Goal: Information Seeking & Learning: Understand process/instructions

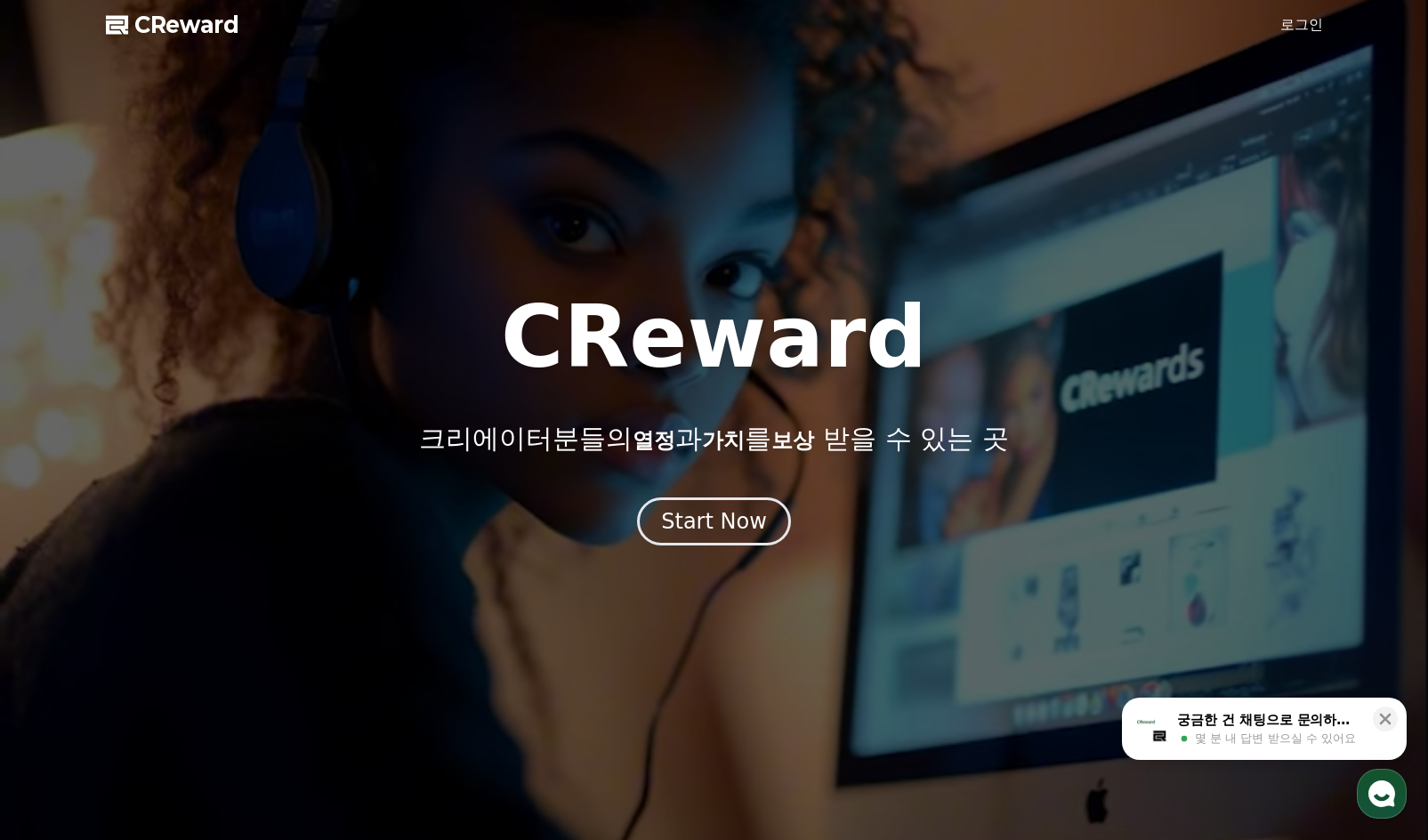
click at [706, 535] on div "Start Now" at bounding box center [714, 522] width 106 height 29
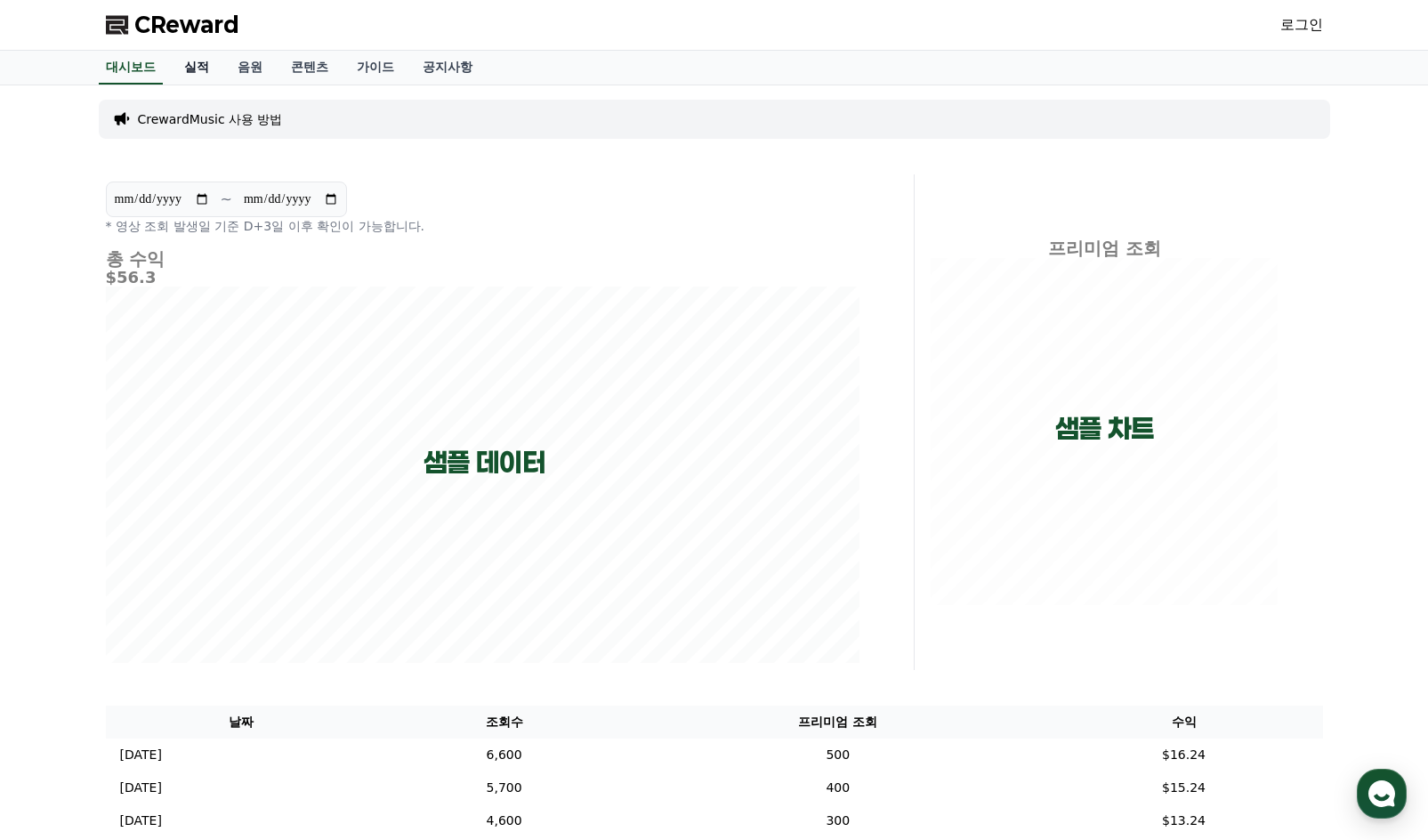
click at [191, 68] on link "실적" at bounding box center [197, 67] width 53 height 33
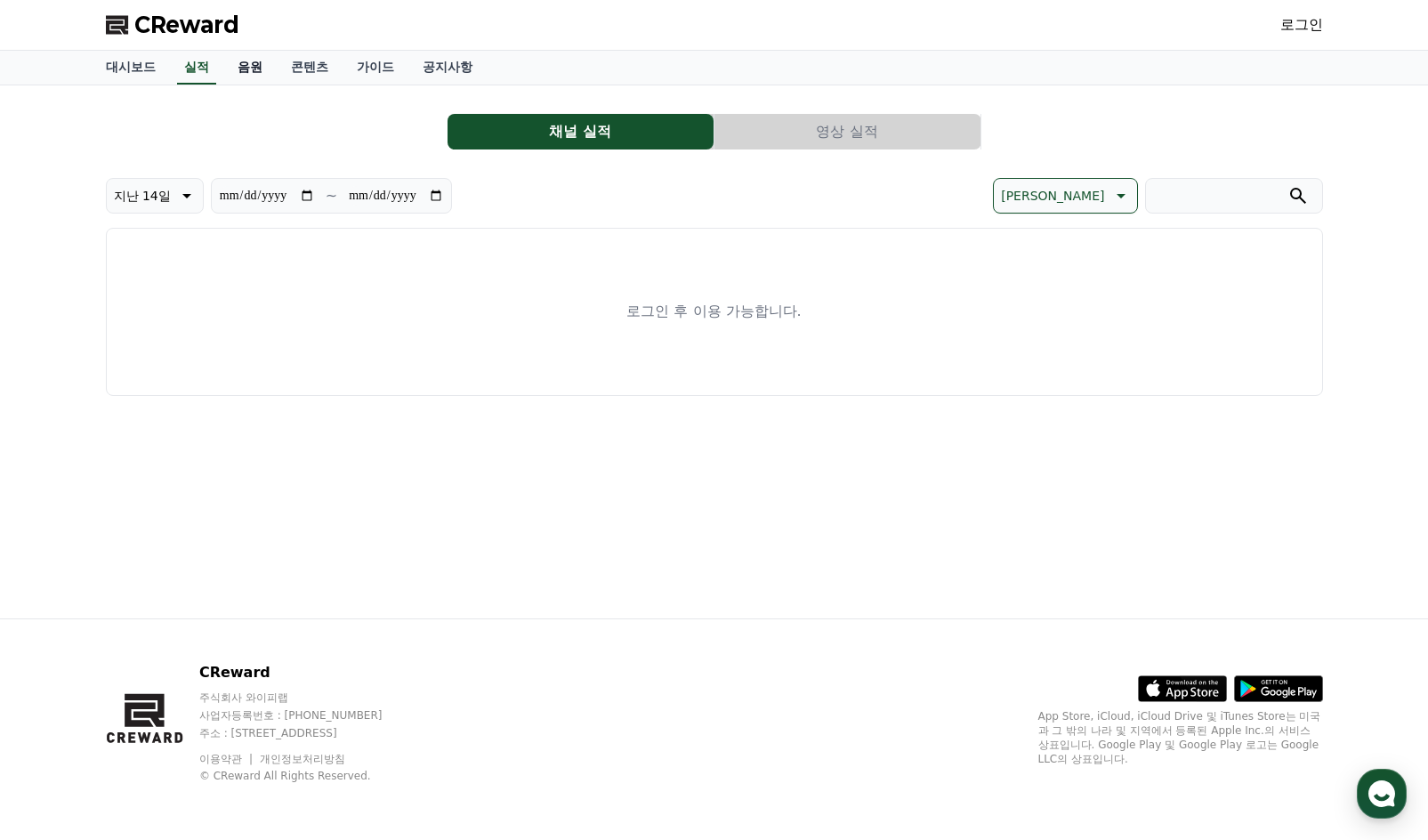
click at [268, 66] on link "음원" at bounding box center [250, 67] width 53 height 33
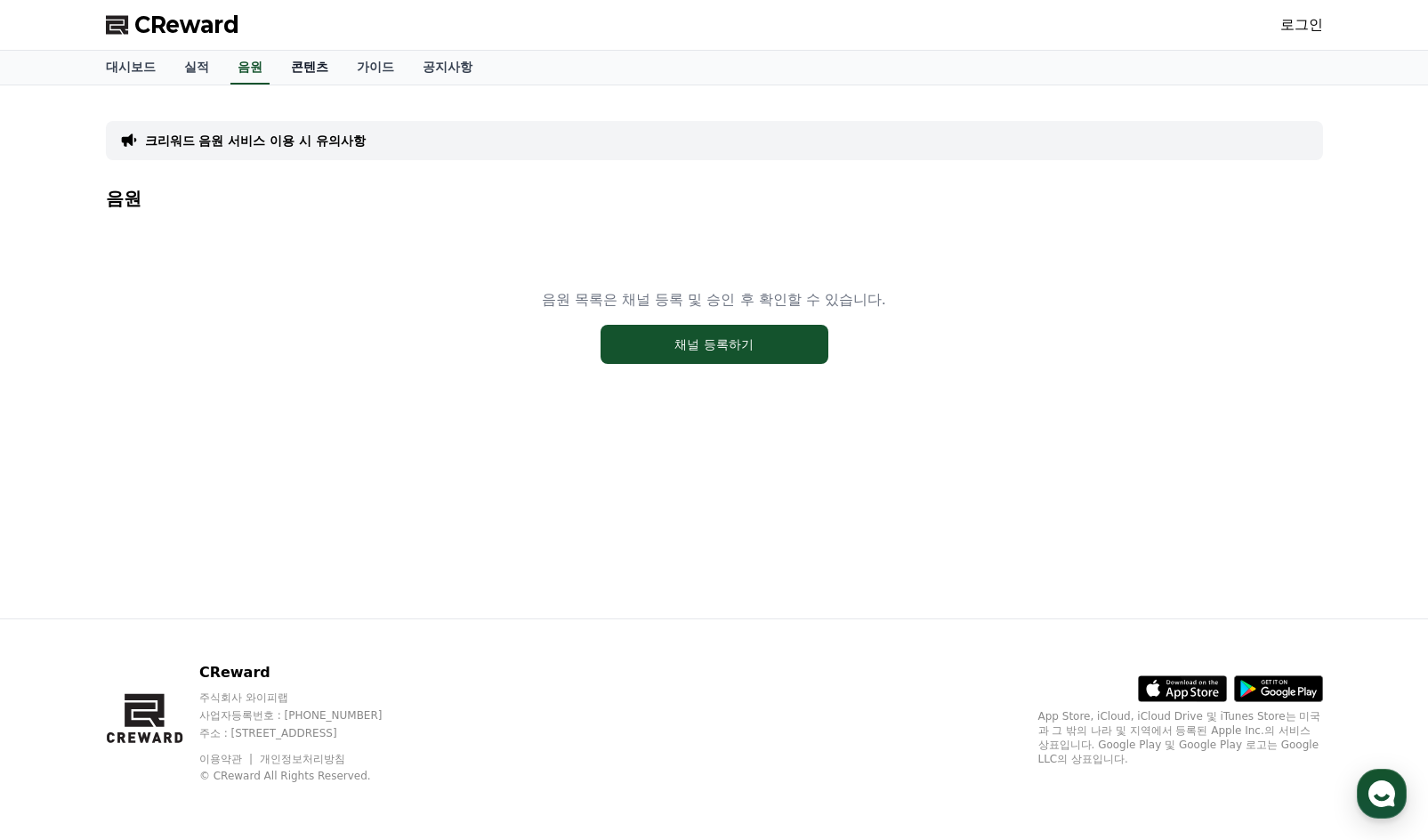
click at [334, 72] on link "콘텐츠" at bounding box center [309, 67] width 66 height 33
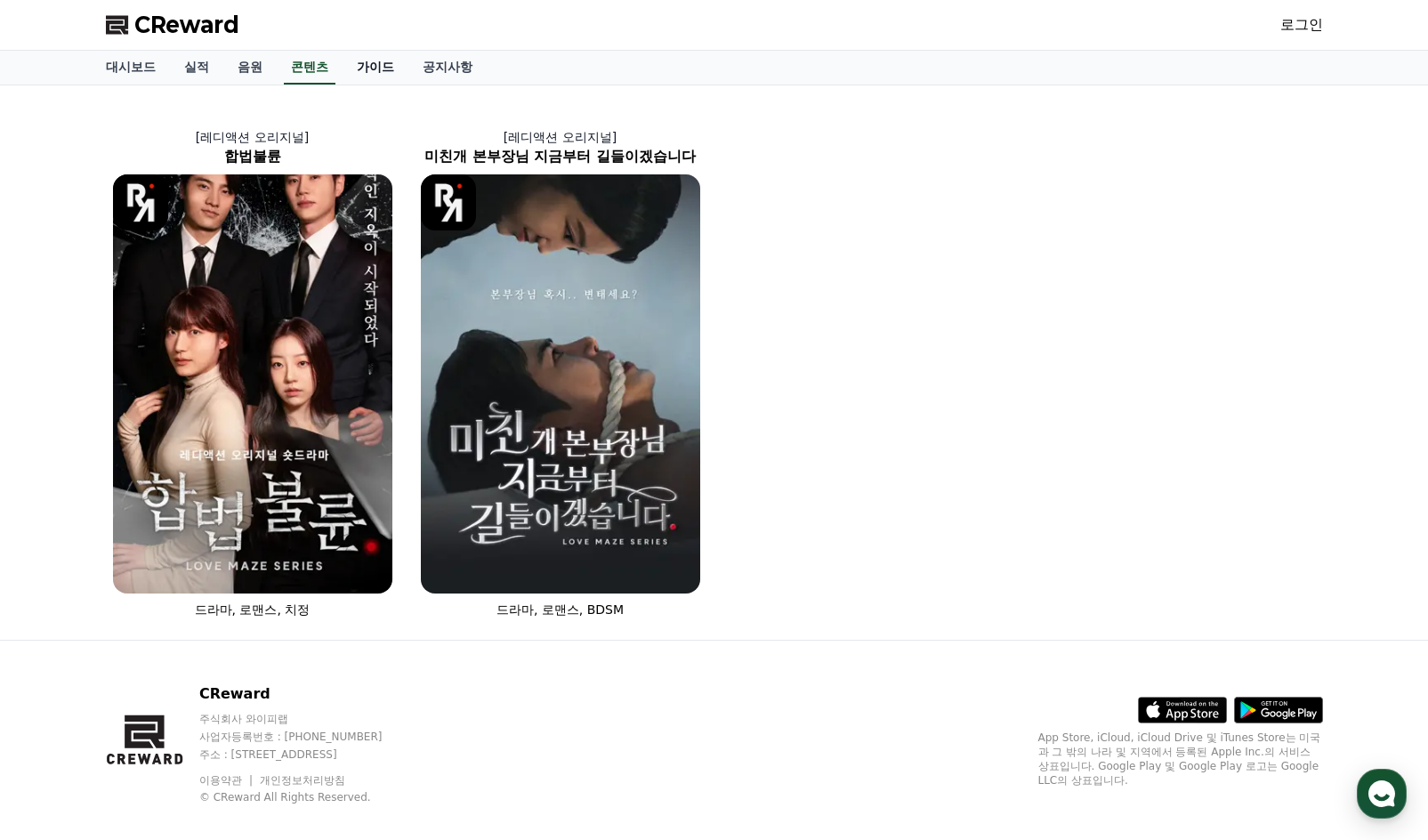
click at [404, 74] on link "가이드" at bounding box center [375, 67] width 66 height 33
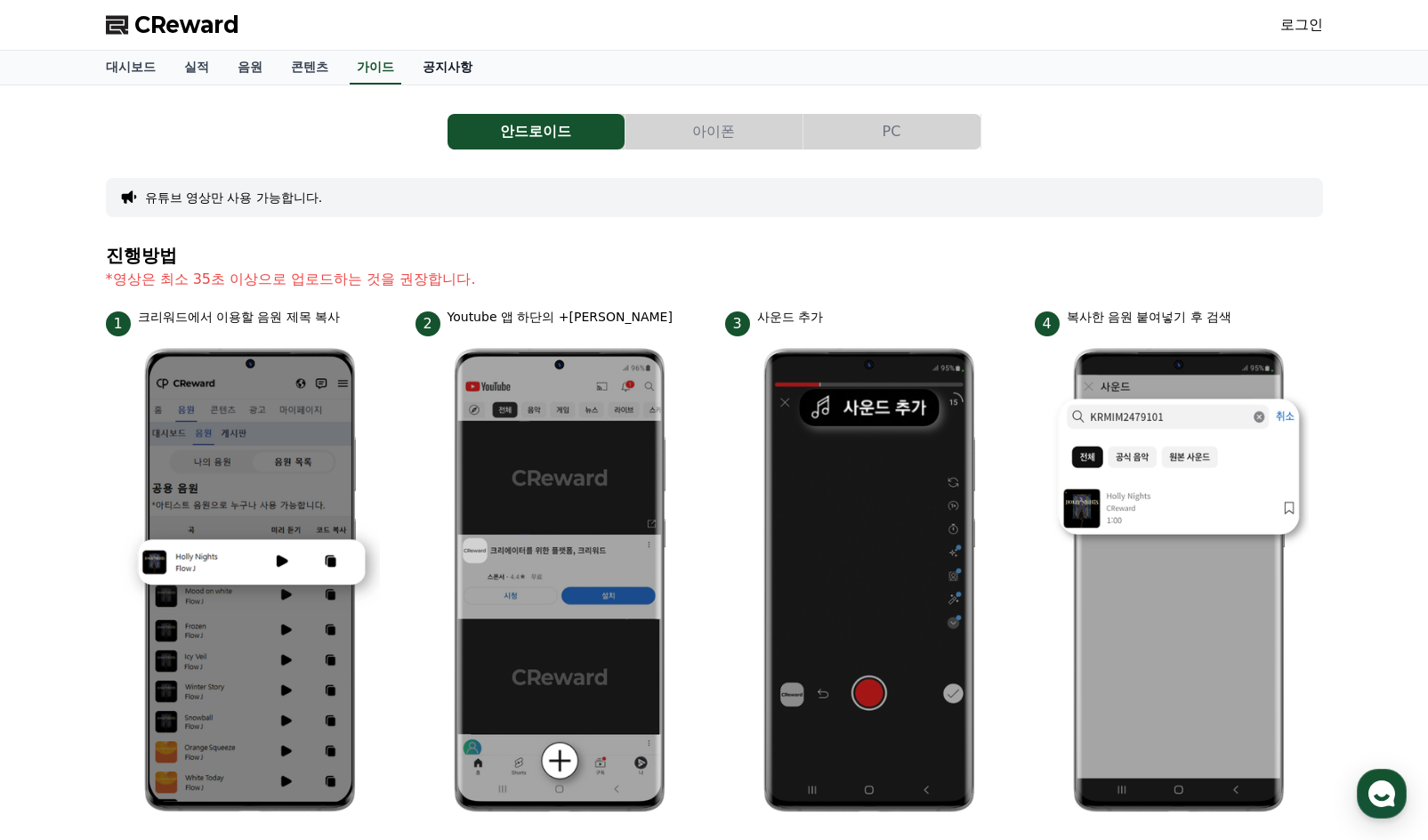
click at [479, 72] on link "공지사항" at bounding box center [447, 67] width 78 height 33
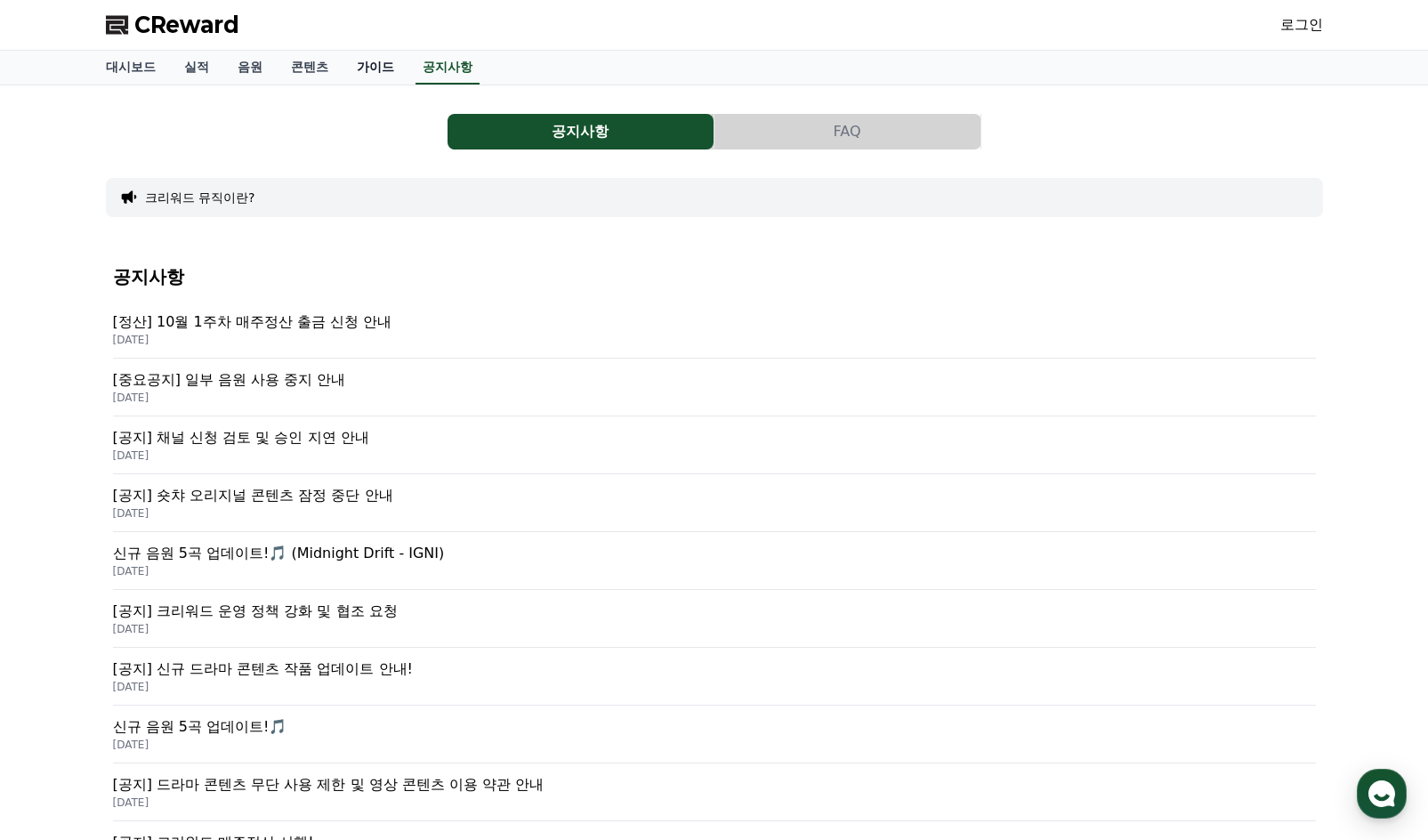
click at [400, 64] on link "가이드" at bounding box center [375, 67] width 66 height 33
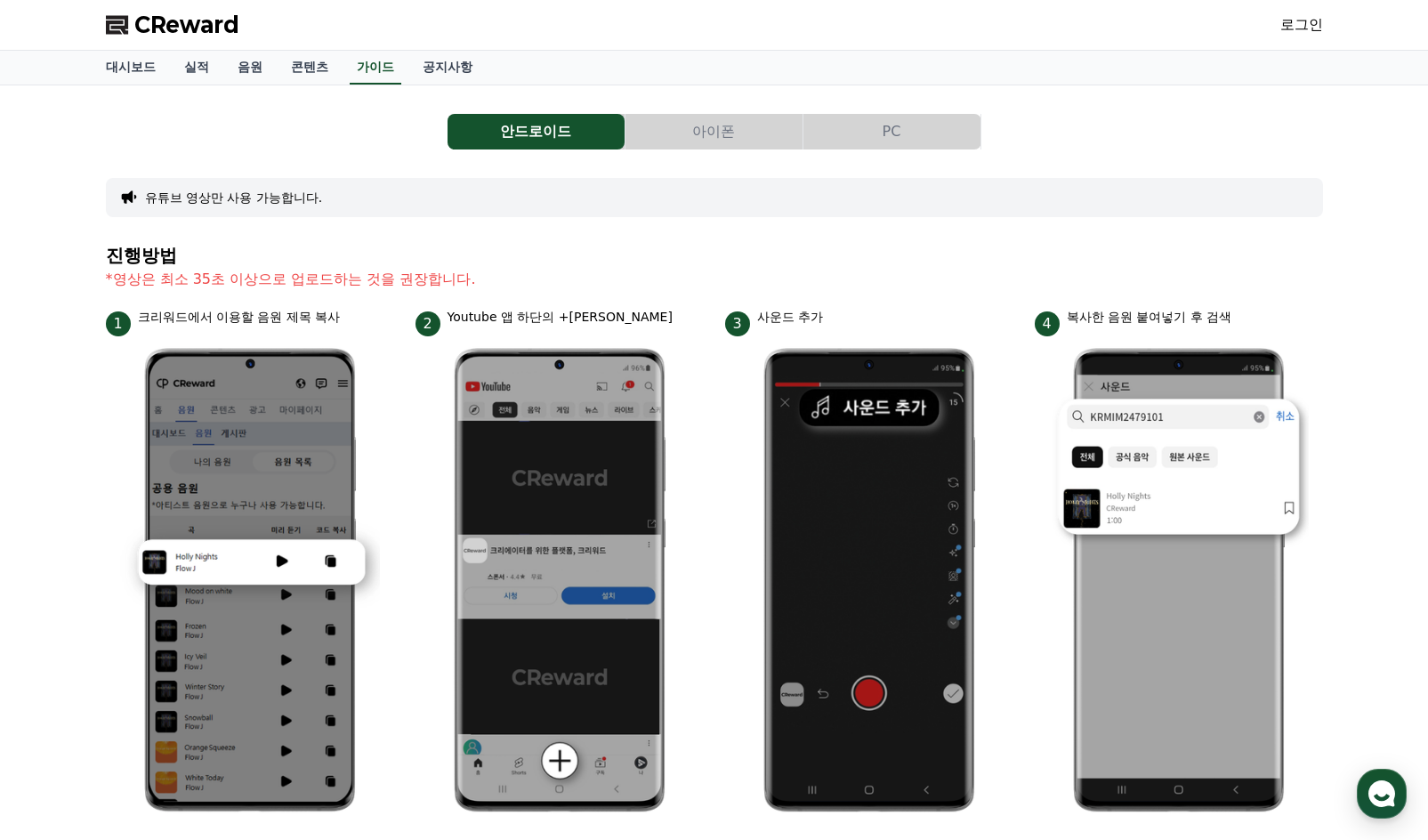
click at [736, 133] on button "아이폰" at bounding box center [714, 131] width 177 height 35
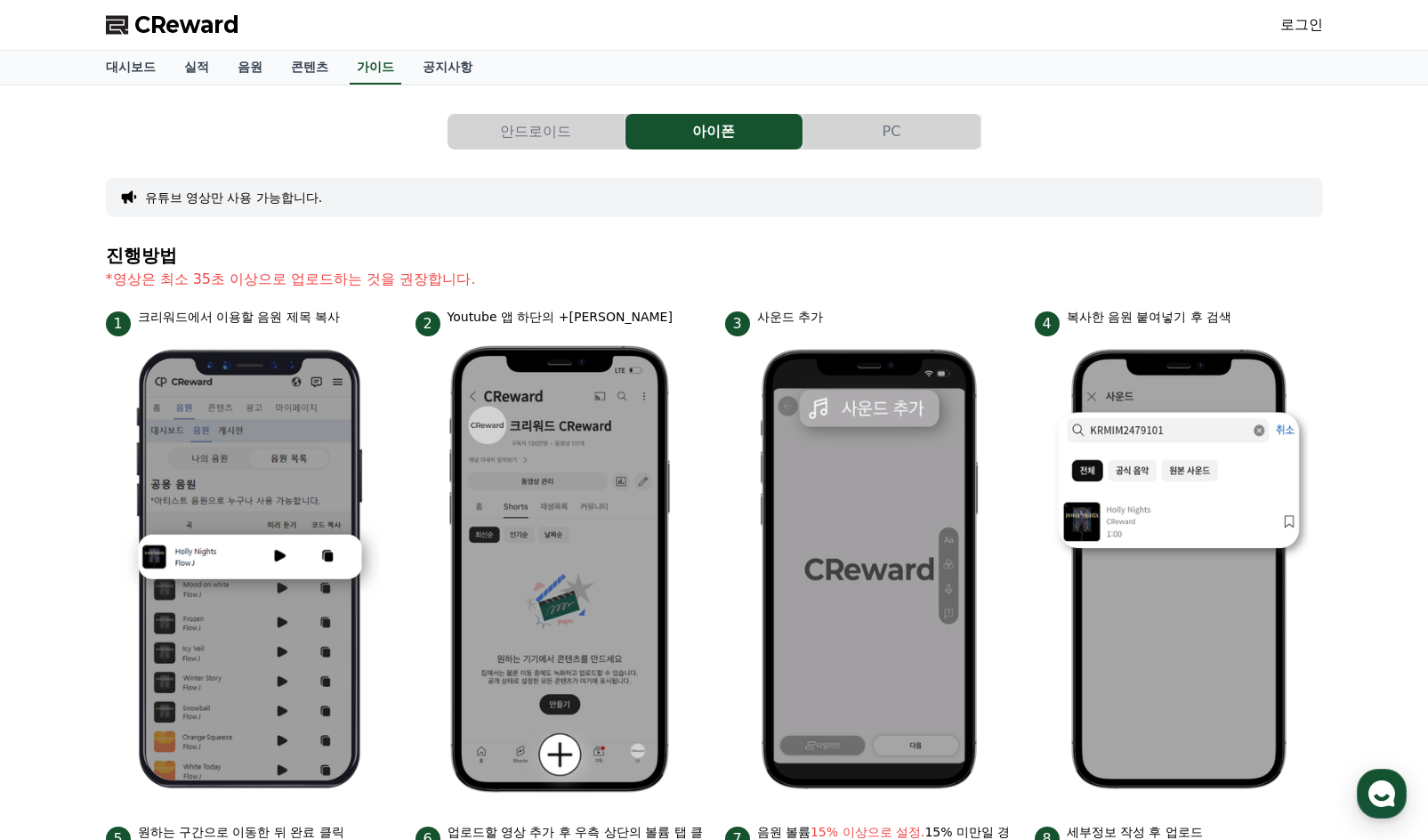
click at [899, 139] on button "PC" at bounding box center [892, 131] width 177 height 35
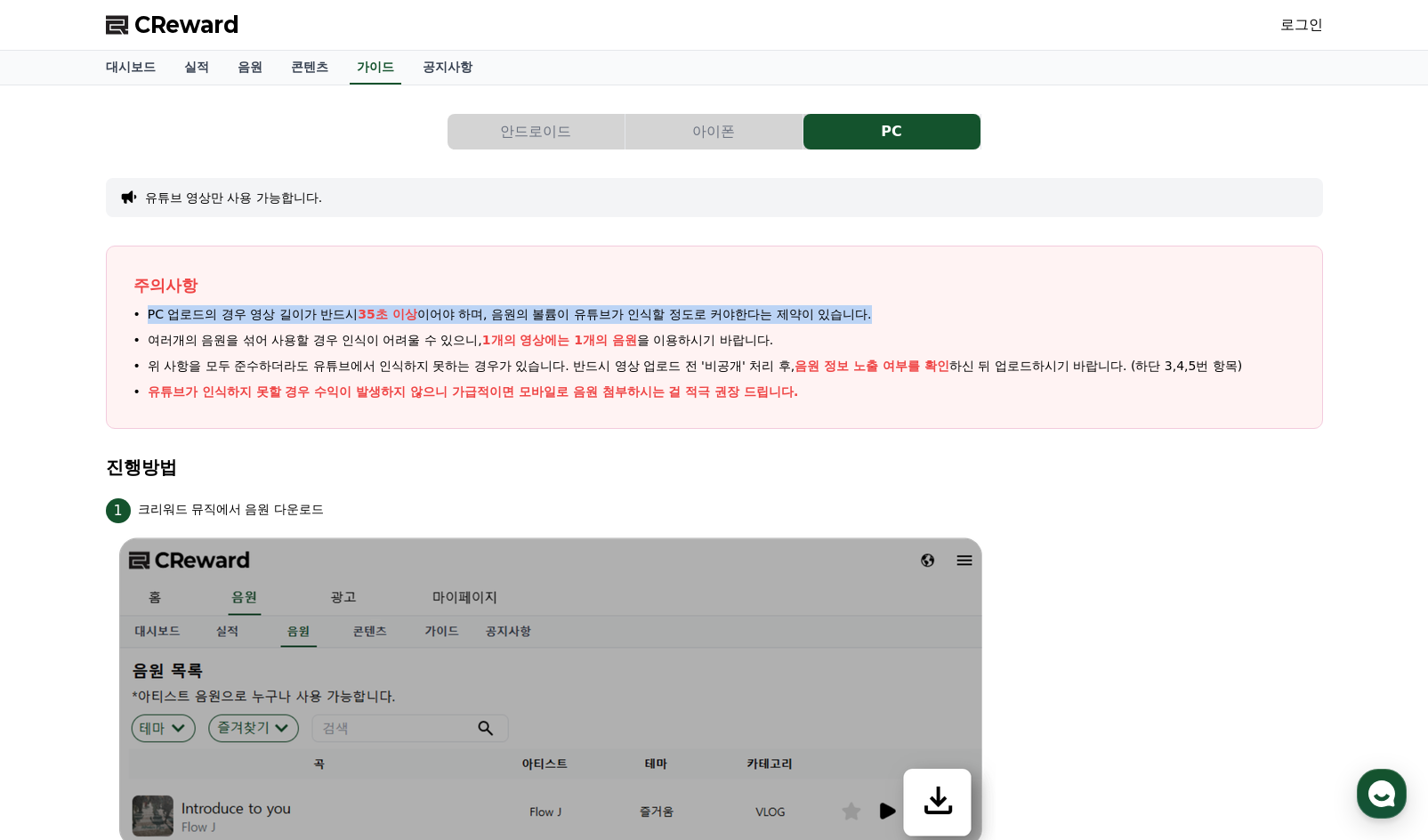
drag, startPoint x: 149, startPoint y: 330, endPoint x: 954, endPoint y: 325, distance: 805.0
click at [954, 324] on li "PC 업로드의 경우 영상 길이가 반드시 35초 이상 이어야 하며, 음원의 볼륨이 유튜브가 인식할 정도로 커야한다는 제약이 있습니다." at bounding box center [714, 315] width 1162 height 19
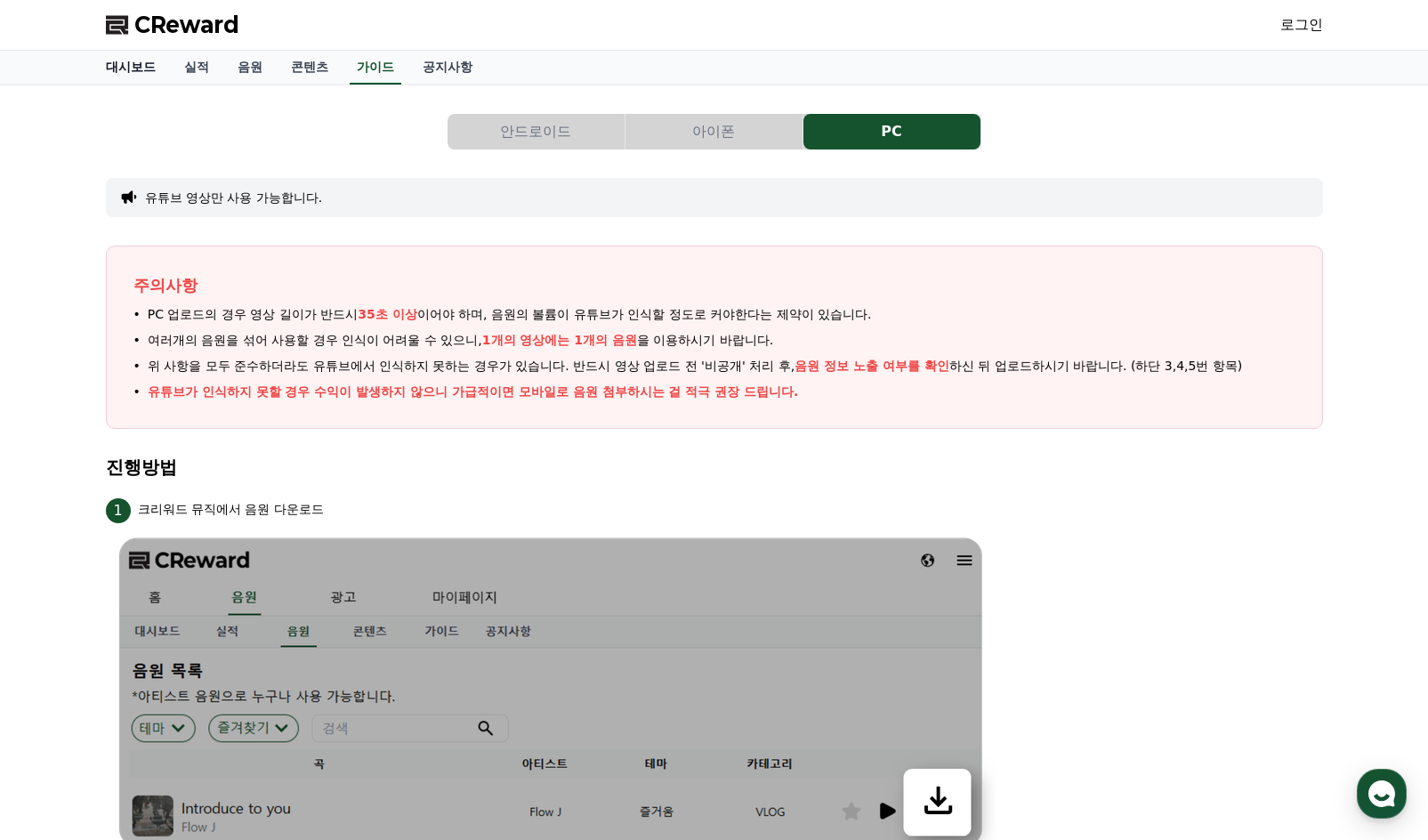
click at [149, 84] on link "대시보드" at bounding box center [131, 67] width 78 height 33
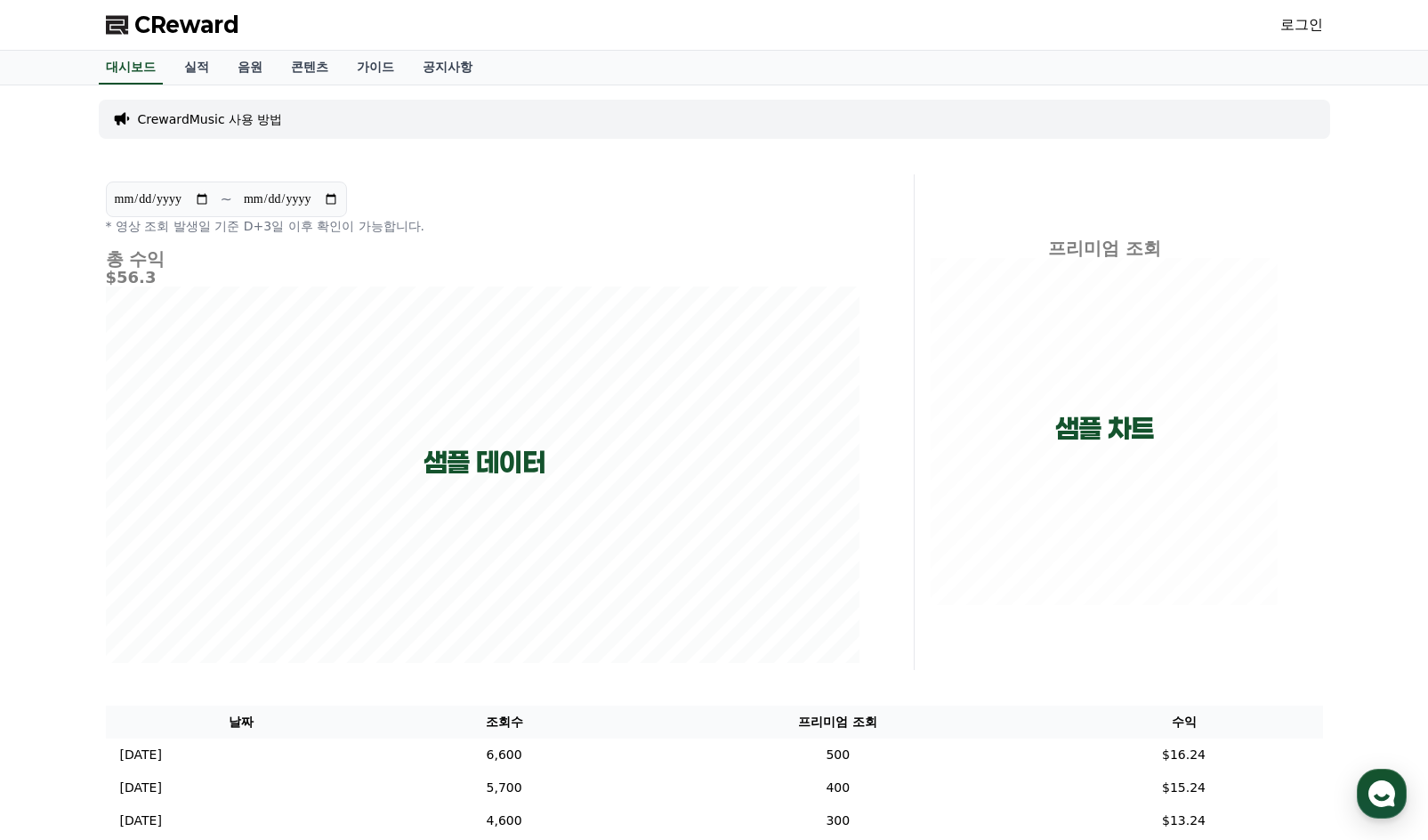
scroll to position [380, 0]
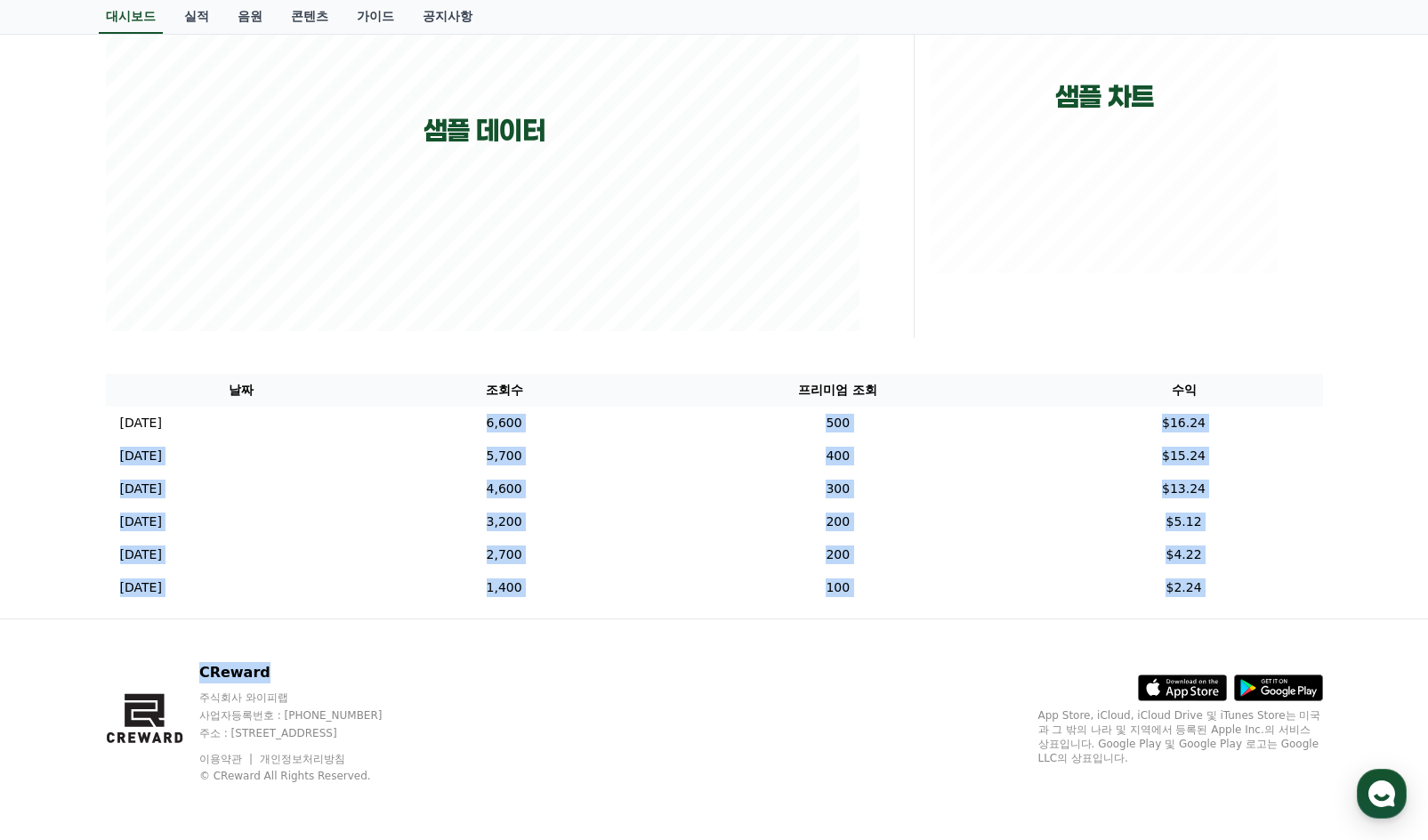
drag, startPoint x: 516, startPoint y: 408, endPoint x: 677, endPoint y: 633, distance: 276.7
click at [677, 633] on div "**********" at bounding box center [714, 254] width 1428 height 1172
click at [677, 633] on div "CReward 주식회사 와이피랩 사업자등록번호 : [PHONE_NUMBER] 주소 : [STREET_ADDRESS] 이용약관 개인정보처리방침 …" at bounding box center [714, 728] width 1246 height 220
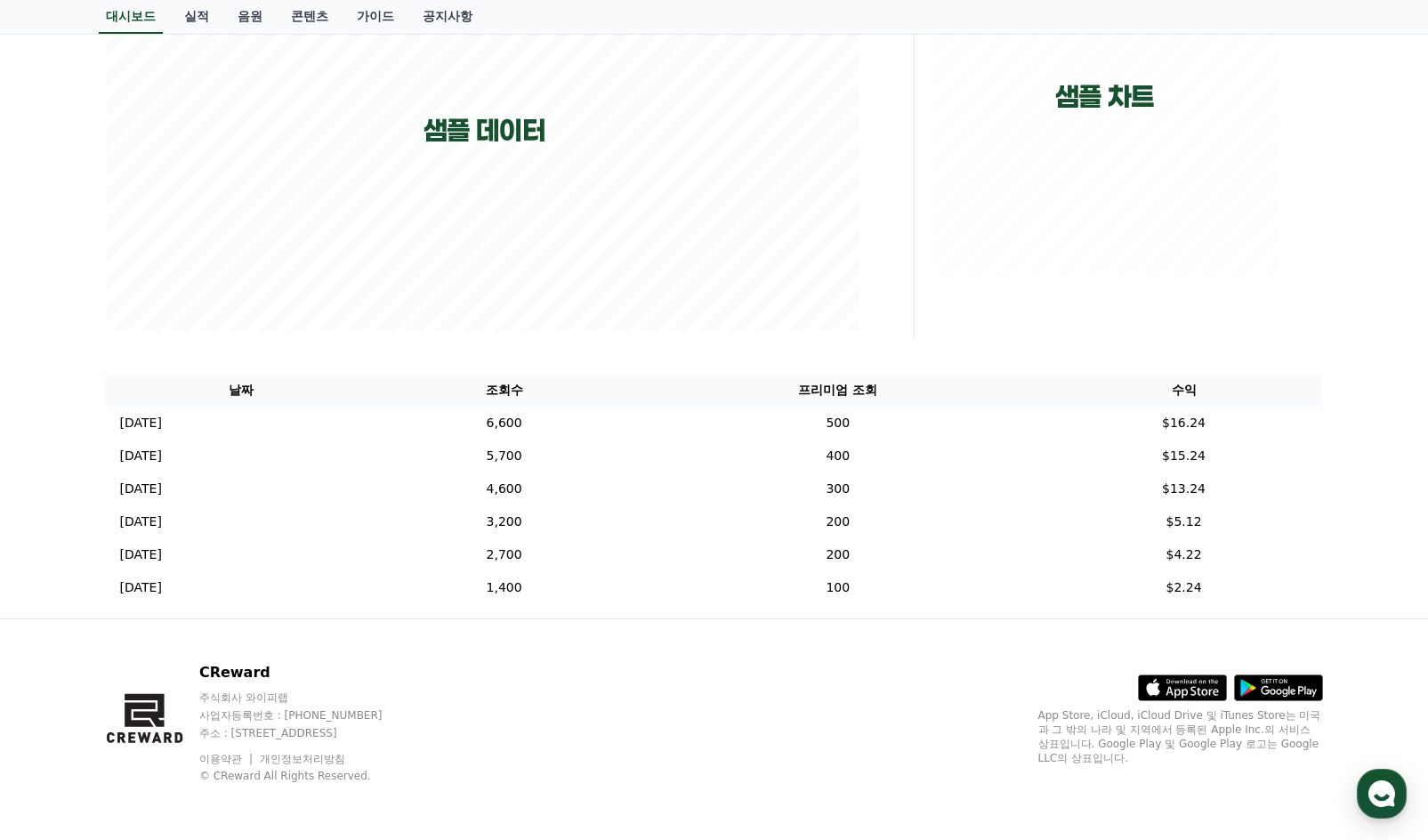
scroll to position [0, 0]
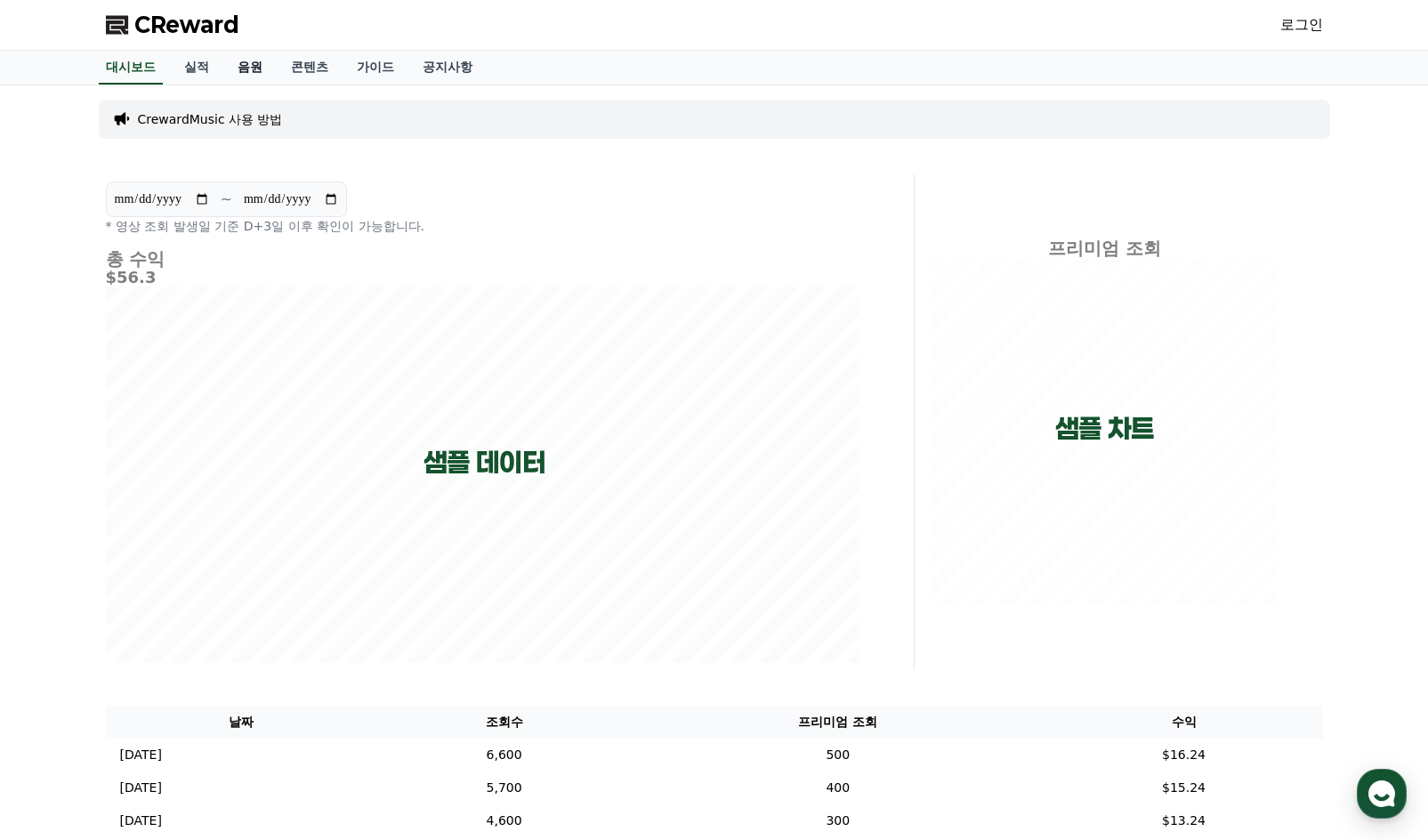
click at [266, 76] on link "음원" at bounding box center [250, 67] width 53 height 33
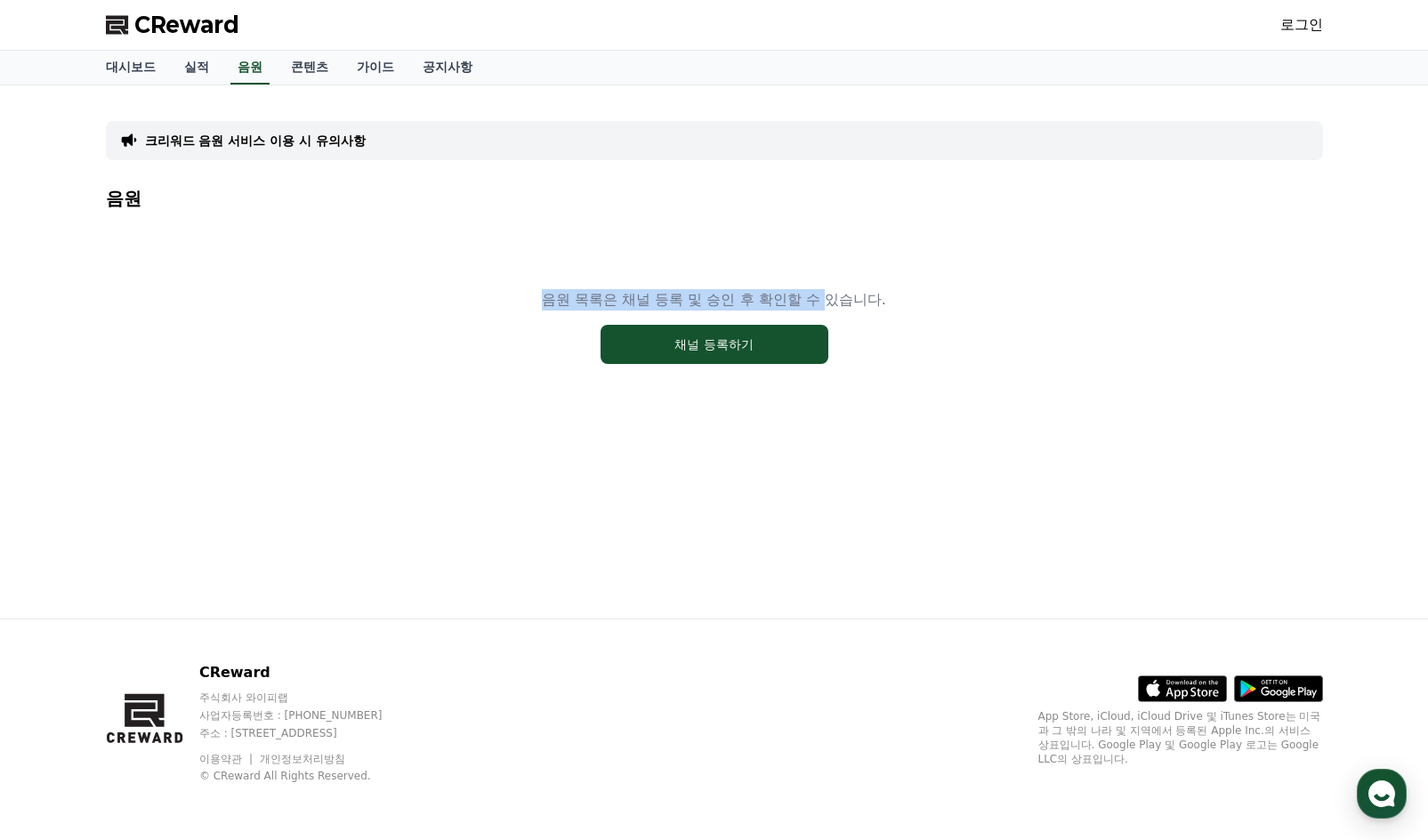
drag, startPoint x: 561, startPoint y: 294, endPoint x: 921, endPoint y: 321, distance: 361.0
click at [874, 315] on div "음원 목록은 채널 등록 및 승인 후 확인할 수 있습니다. 채널 등록하기" at bounding box center [714, 326] width 1217 height 222
click at [925, 322] on div "음원 목록은 채널 등록 및 승인 후 확인할 수 있습니다. 채널 등록하기" at bounding box center [714, 326] width 1217 height 222
